Goal: Task Accomplishment & Management: Manage account settings

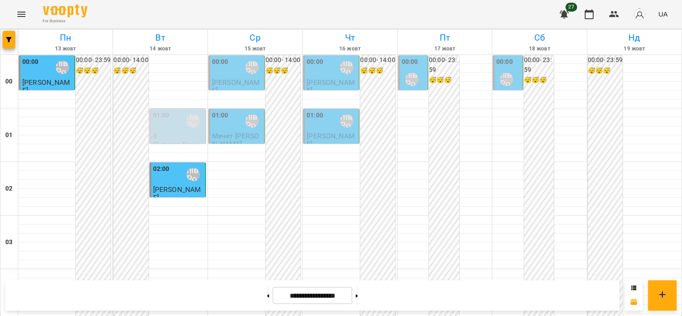
click at [232, 67] on div "00:00 [PERSON_NAME]" at bounding box center [237, 67] width 50 height 21
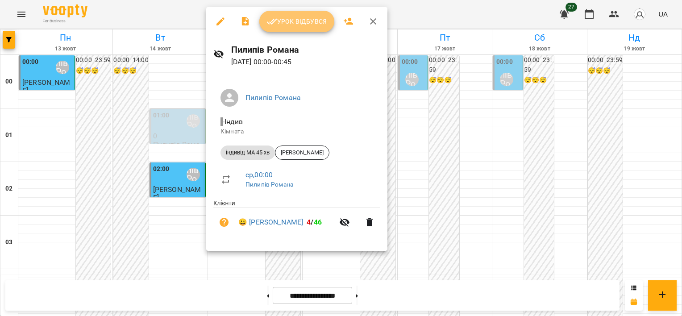
click at [284, 22] on span "Урок відбувся" at bounding box center [297, 21] width 61 height 11
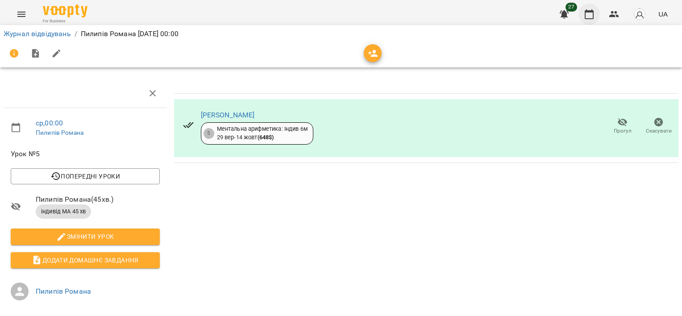
click at [588, 7] on button "button" at bounding box center [589, 14] width 21 height 21
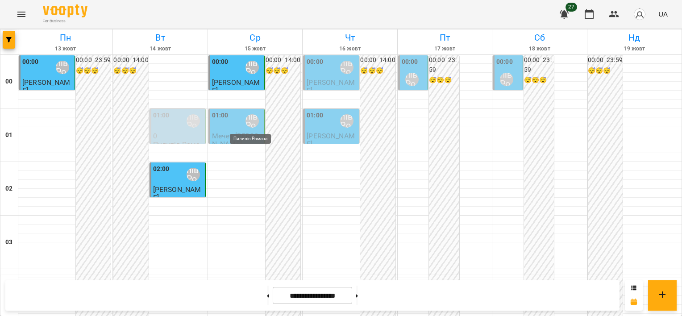
click at [246, 121] on div "Пилипів Романа" at bounding box center [252, 120] width 13 height 13
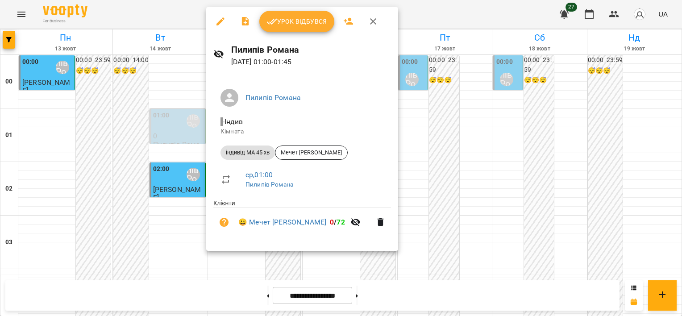
drag, startPoint x: 284, startPoint y: 254, endPoint x: 293, endPoint y: 250, distance: 9.6
click at [284, 254] on div at bounding box center [341, 158] width 682 height 316
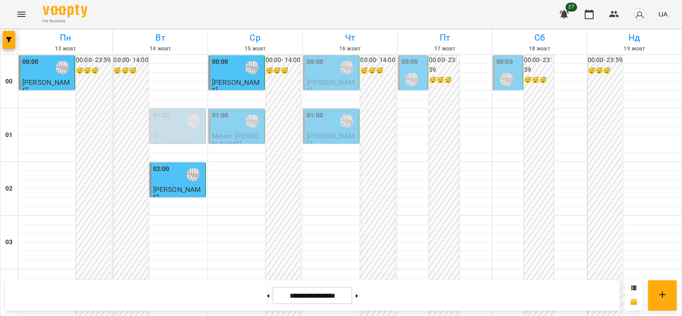
scroll to position [893, 0]
click at [358, 295] on button at bounding box center [357, 296] width 2 height 20
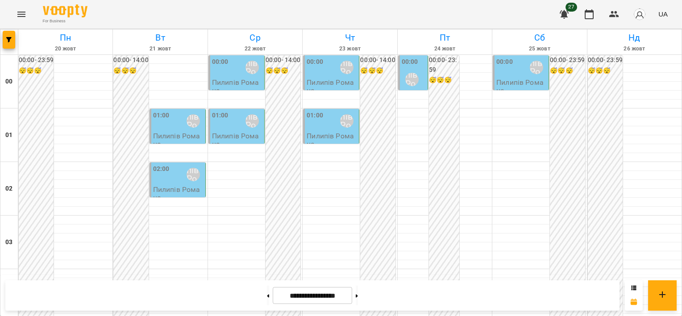
scroll to position [350, 0]
click at [267, 293] on button at bounding box center [268, 296] width 2 height 20
type input "**********"
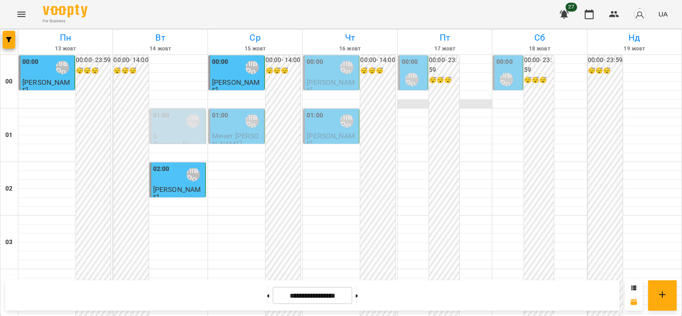
scroll to position [0, 0]
click at [409, 79] on div "Пилипів Романа" at bounding box center [412, 79] width 13 height 13
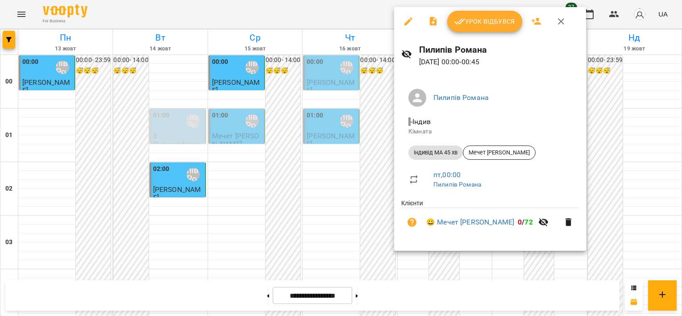
click at [380, 157] on div at bounding box center [341, 158] width 682 height 316
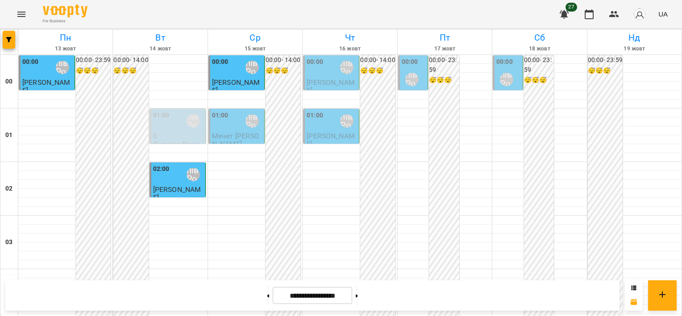
click at [247, 130] on div "Пилипів Романа" at bounding box center [252, 121] width 21 height 21
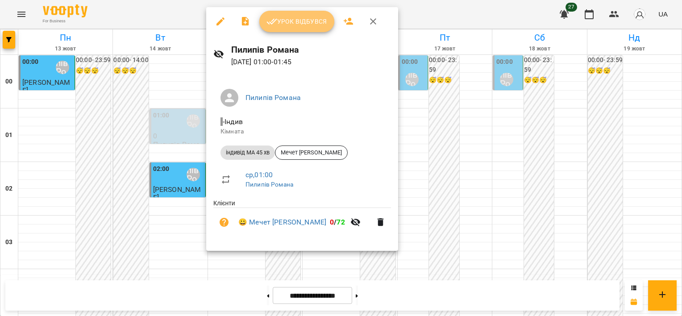
click at [272, 18] on icon "button" at bounding box center [272, 21] width 11 height 11
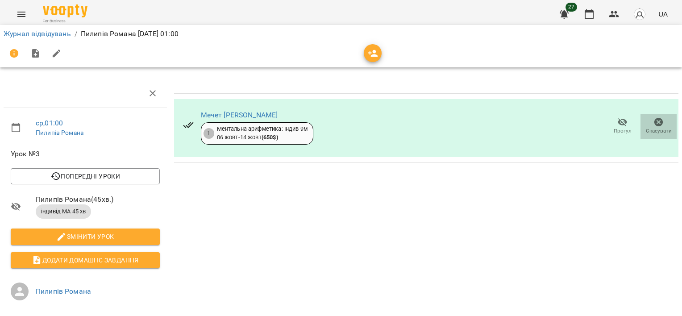
click at [657, 120] on icon "button" at bounding box center [659, 122] width 11 height 11
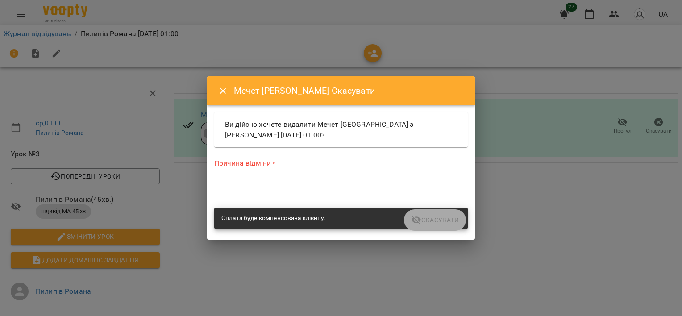
click at [385, 183] on textarea at bounding box center [341, 186] width 254 height 8
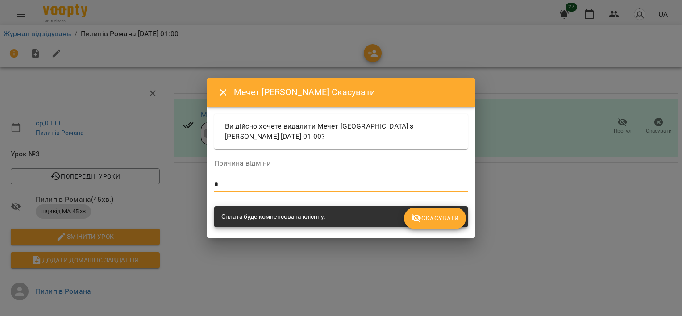
click at [409, 211] on button "Скасувати" at bounding box center [435, 218] width 62 height 21
